Goal: Information Seeking & Learning: Stay updated

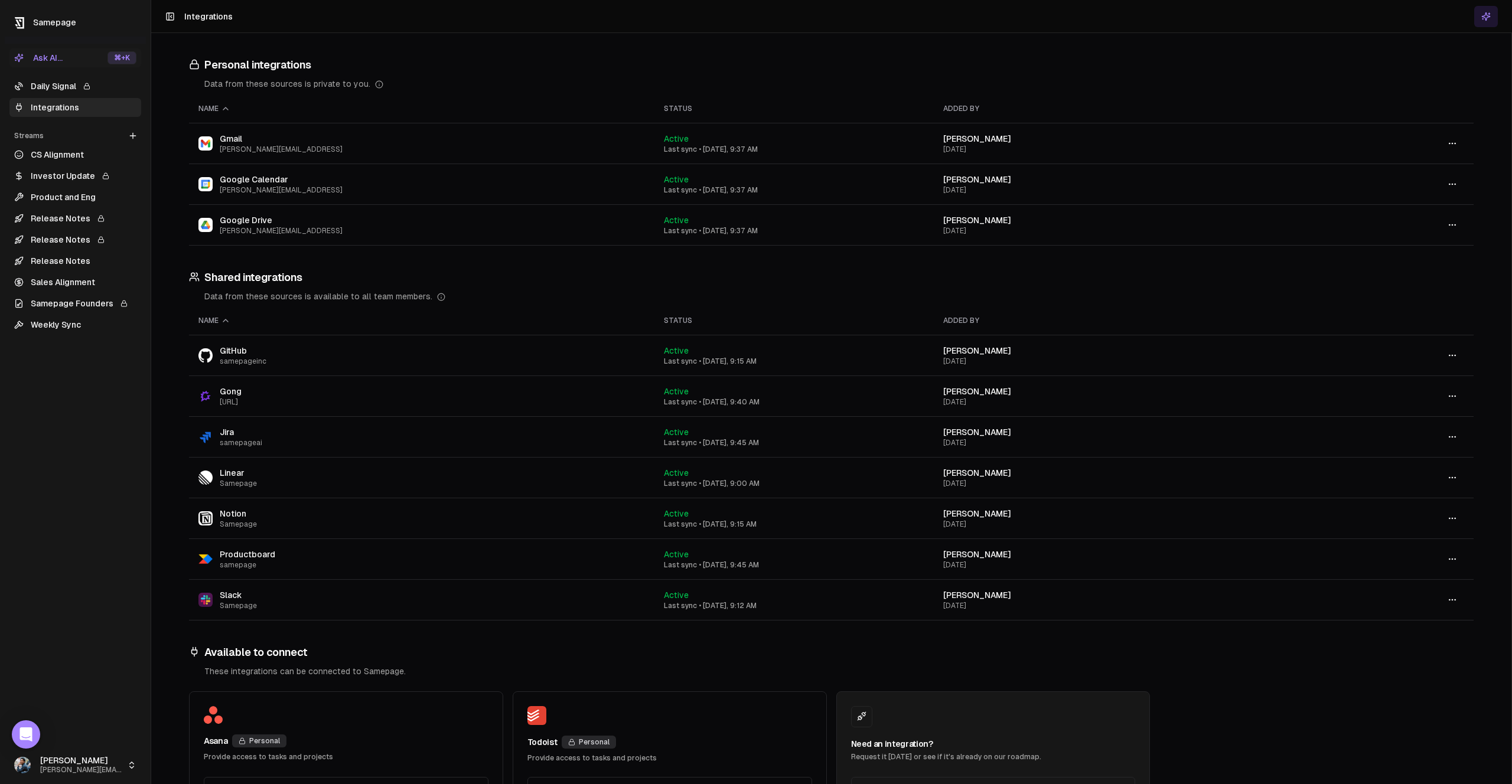
scroll to position [55, 0]
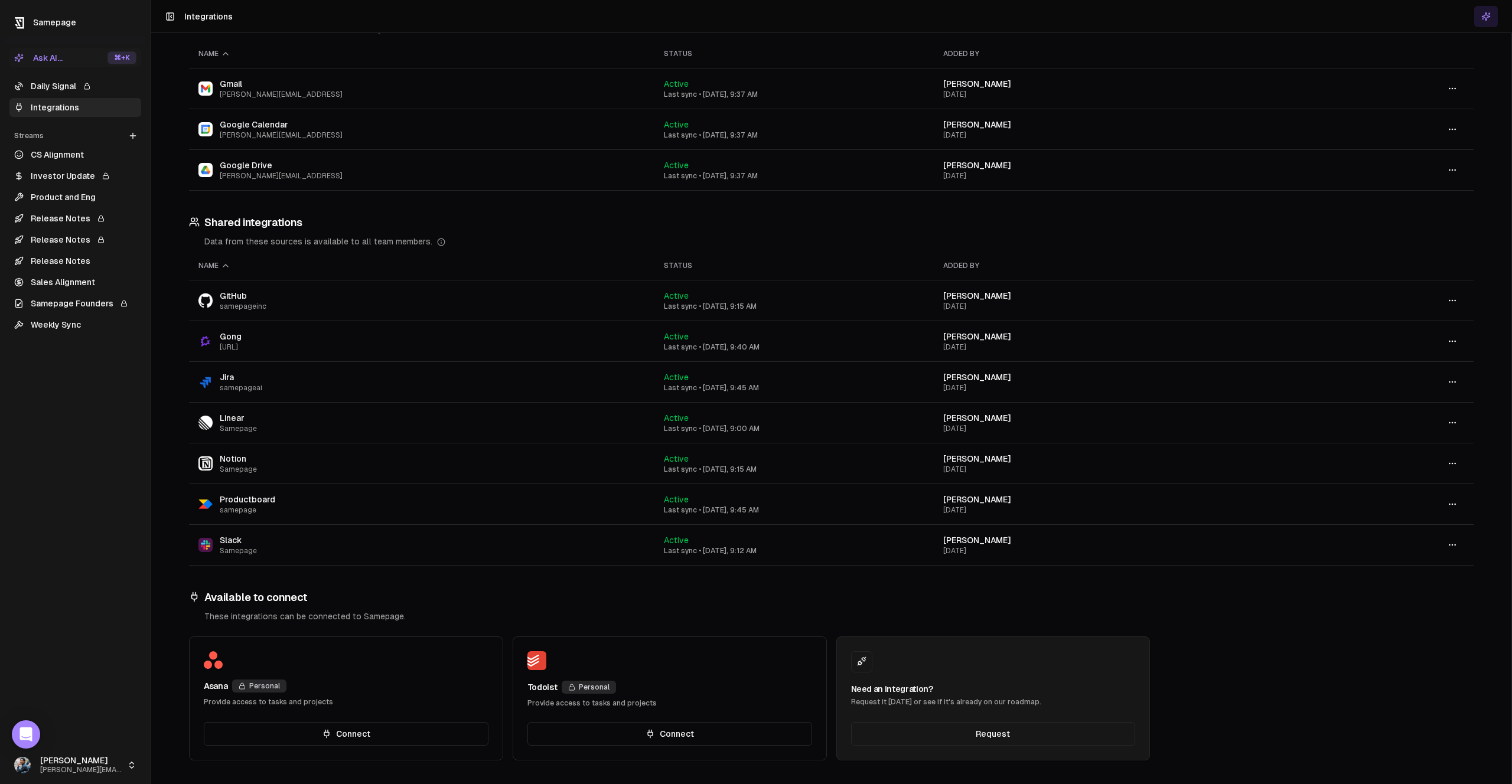
click at [65, 104] on link "Integrations" at bounding box center [75, 107] width 132 height 19
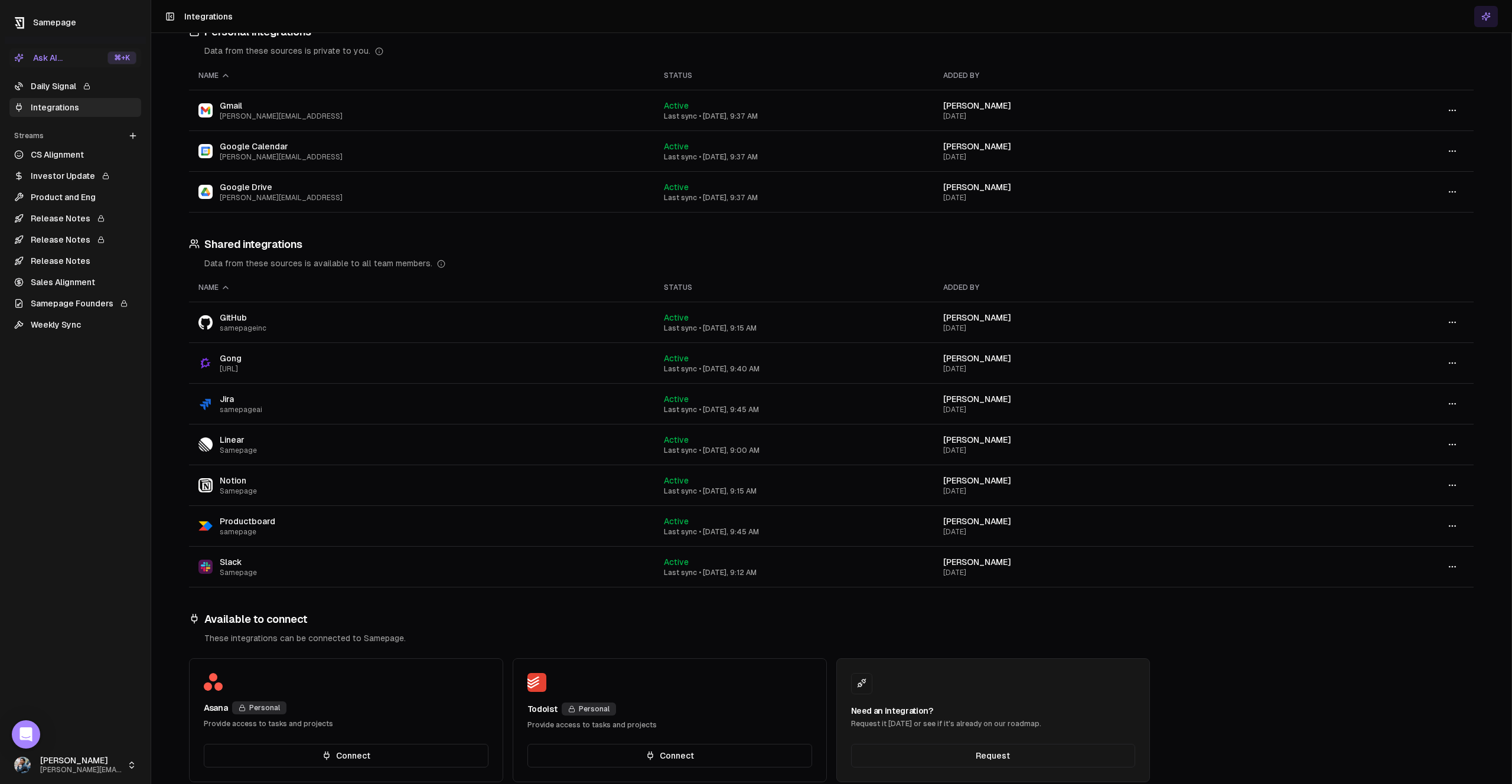
click at [65, 90] on link "Daily Signal" at bounding box center [75, 86] width 132 height 19
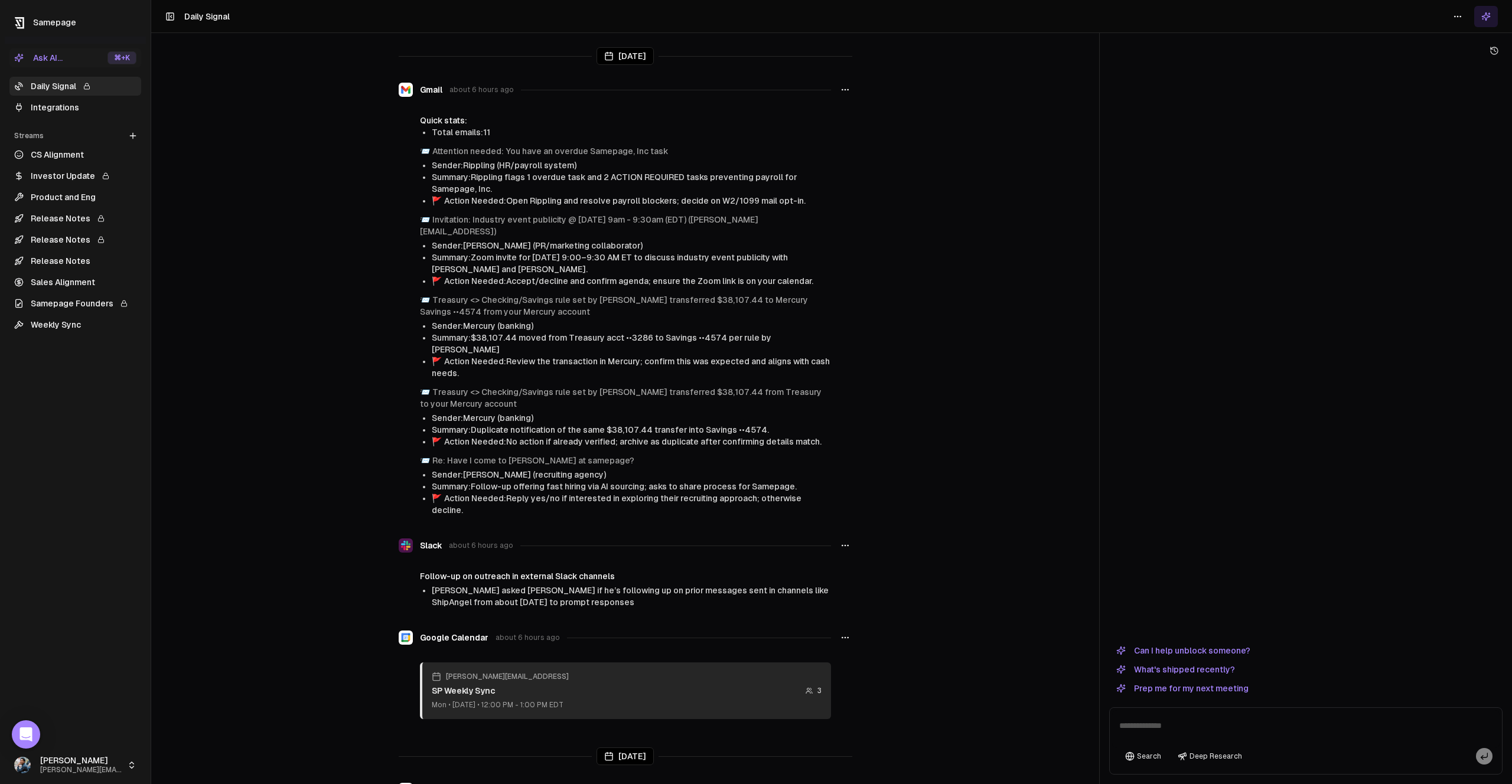
click at [1145, 670] on button "What's shipped recently?" at bounding box center [1175, 669] width 133 height 14
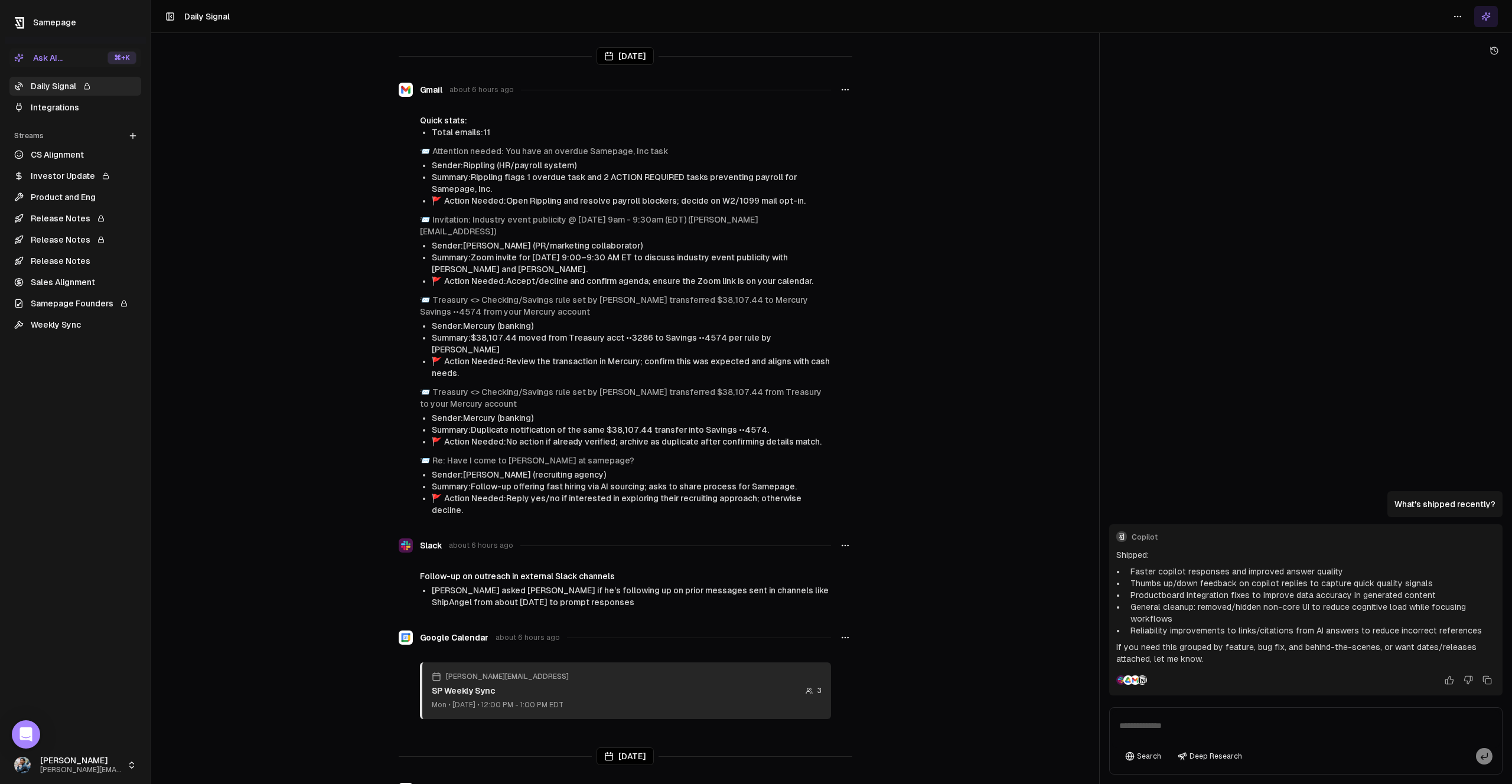
click at [1206, 726] on textarea at bounding box center [1306, 729] width 388 height 38
type textarea "**********"
